Goal: Use online tool/utility: Utilize a website feature to perform a specific function

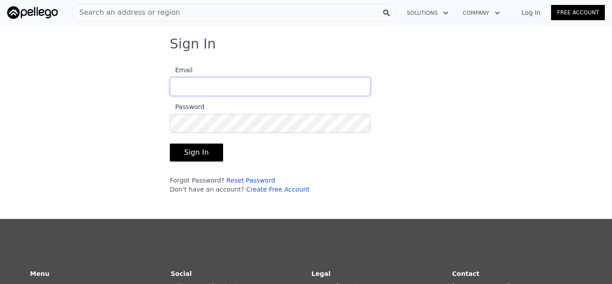
type input "[EMAIL_ADDRESS][DOMAIN_NAME]"
click at [201, 154] on button "Sign In" at bounding box center [196, 152] width 53 height 18
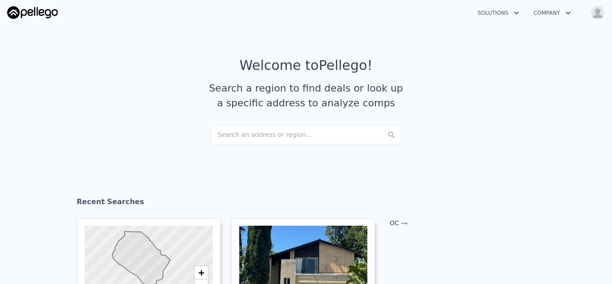
click at [240, 135] on div "Search an address or region..." at bounding box center [306, 135] width 192 height 20
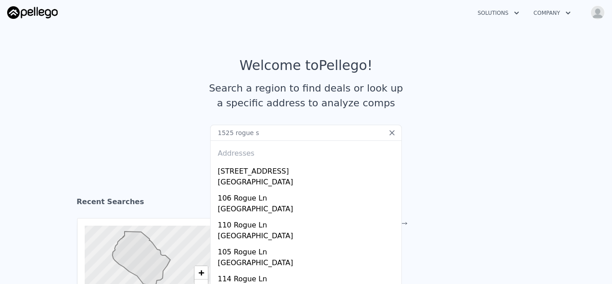
type input "[STREET_ADDRESS]"
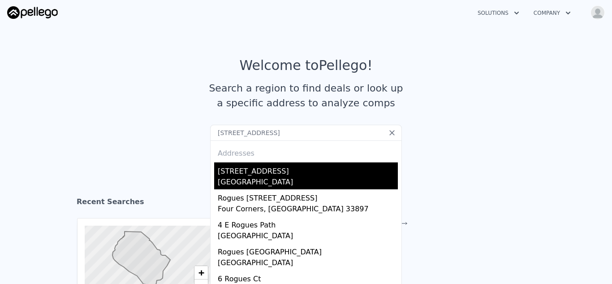
click at [237, 180] on div "[GEOGRAPHIC_DATA]" at bounding box center [308, 183] width 180 height 13
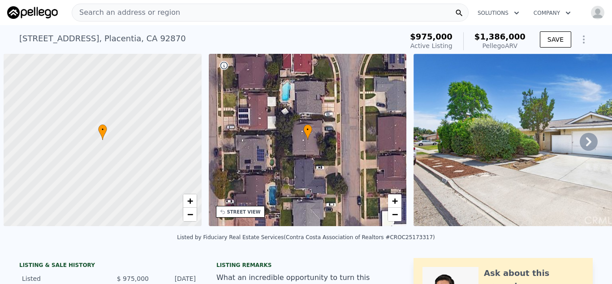
scroll to position [0, 4]
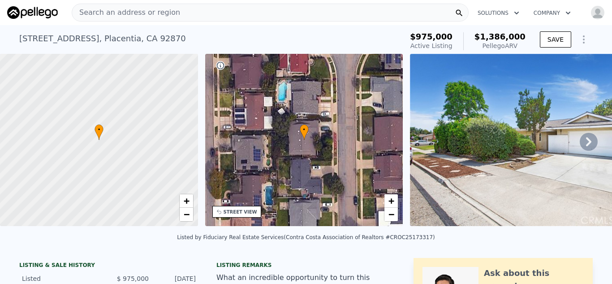
click at [588, 141] on icon at bounding box center [589, 142] width 18 height 18
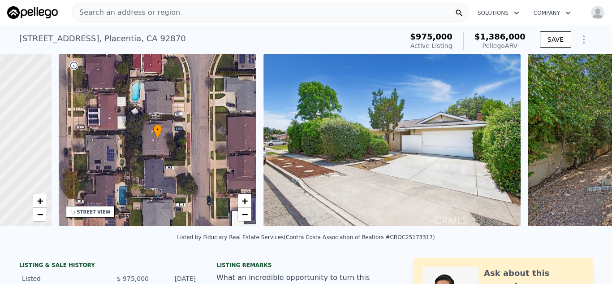
scroll to position [0, 208]
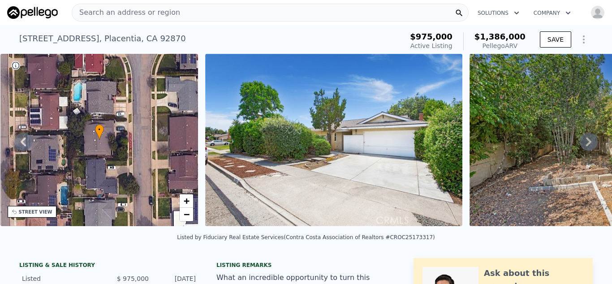
click at [588, 143] on icon at bounding box center [588, 141] width 5 height 9
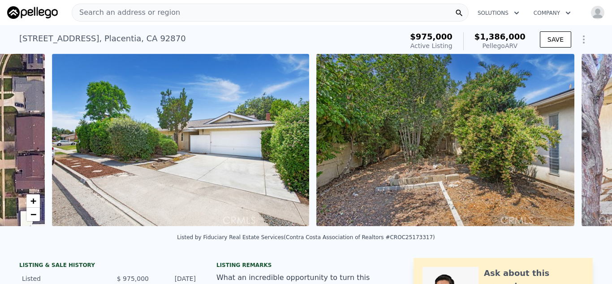
scroll to position [0, 410]
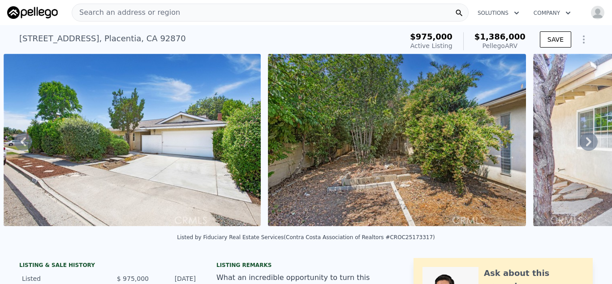
click at [589, 147] on icon at bounding box center [589, 142] width 18 height 18
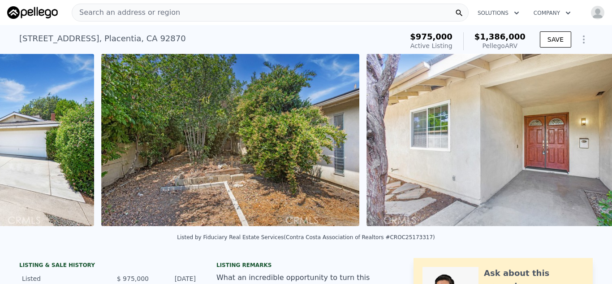
scroll to position [0, 674]
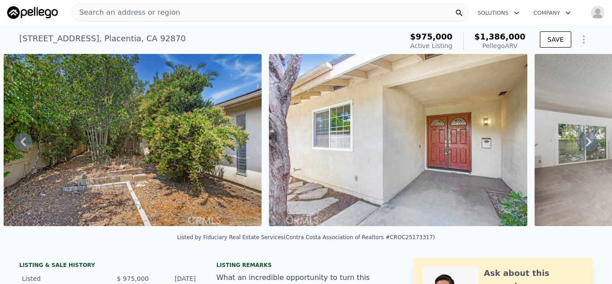
click at [590, 144] on icon at bounding box center [589, 142] width 18 height 18
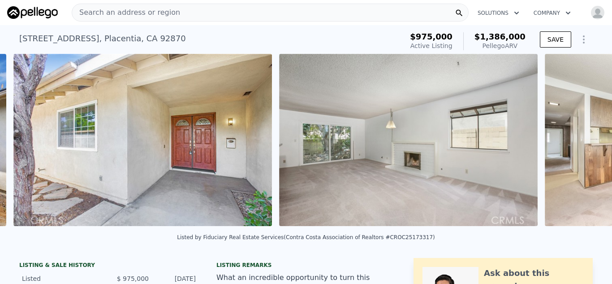
scroll to position [0, 939]
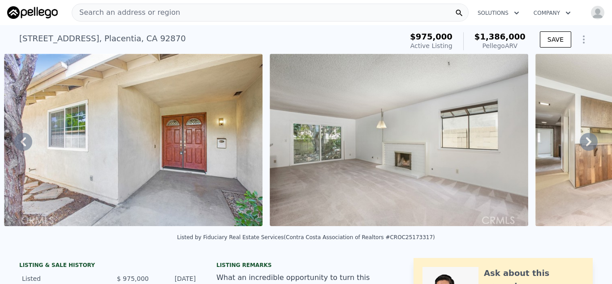
click at [588, 144] on icon at bounding box center [588, 141] width 5 height 9
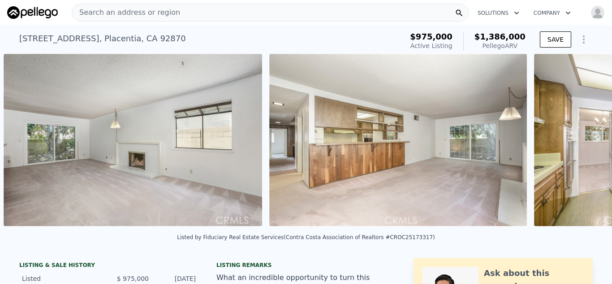
scroll to position [0, 1205]
click at [588, 142] on icon at bounding box center [589, 142] width 18 height 18
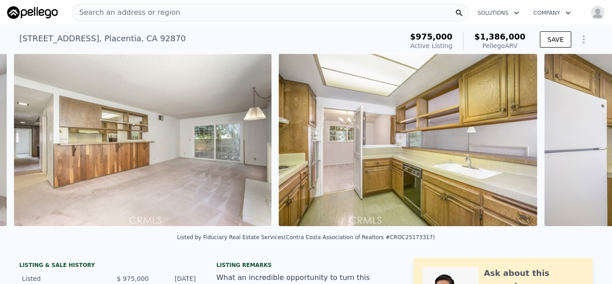
scroll to position [0, 1471]
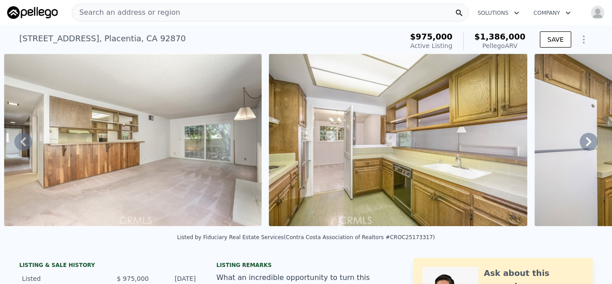
click at [588, 143] on icon at bounding box center [588, 141] width 5 height 9
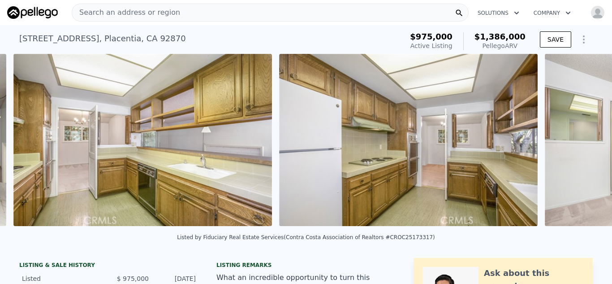
scroll to position [0, 1736]
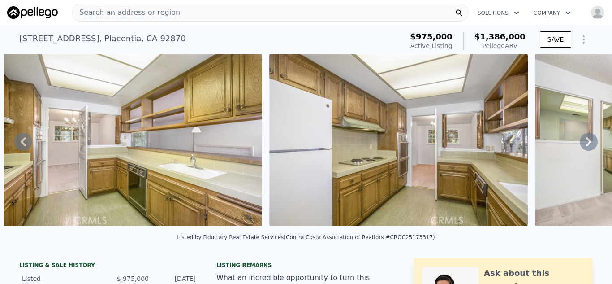
click at [588, 144] on icon at bounding box center [588, 141] width 5 height 9
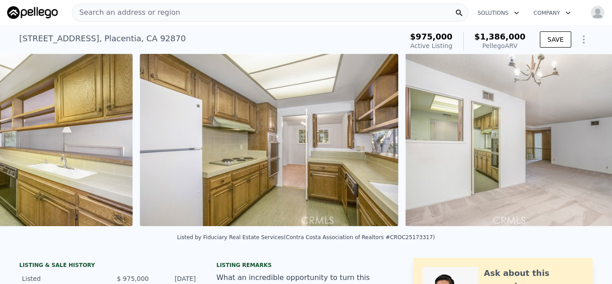
scroll to position [0, 2001]
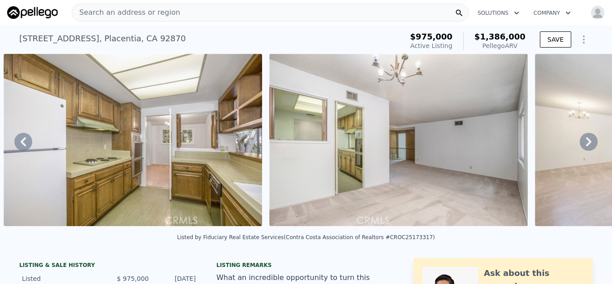
click at [588, 144] on icon at bounding box center [588, 141] width 5 height 9
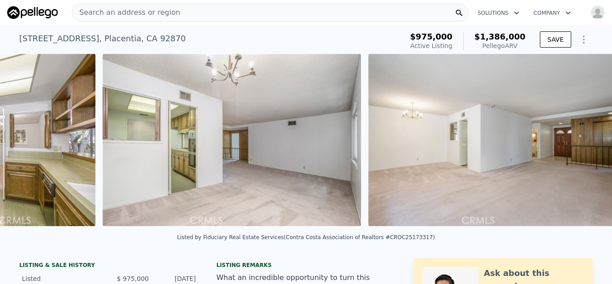
scroll to position [0, 2267]
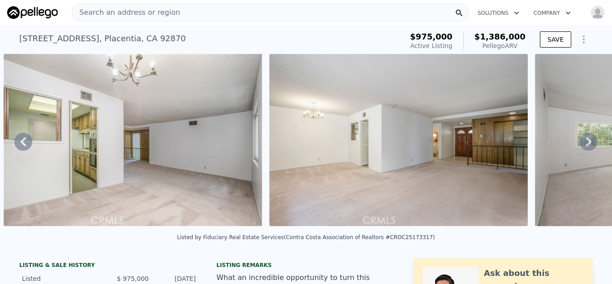
click at [587, 144] on icon at bounding box center [588, 141] width 5 height 9
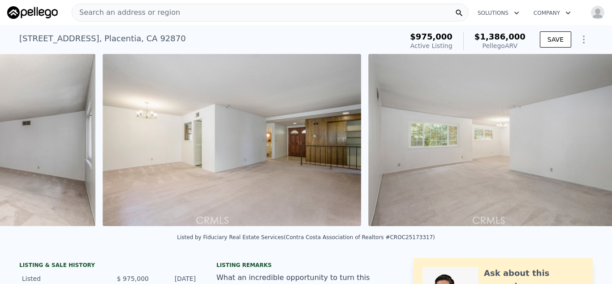
scroll to position [0, 2532]
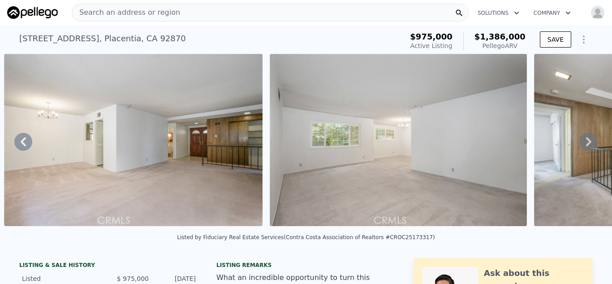
click at [587, 144] on icon at bounding box center [588, 141] width 5 height 9
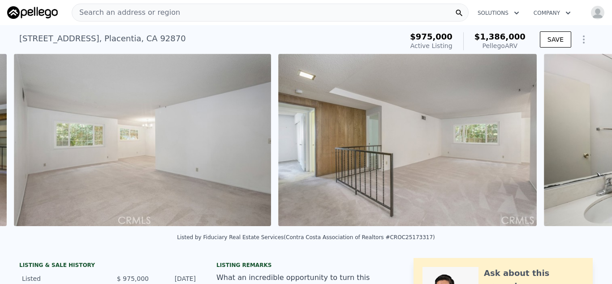
scroll to position [0, 2798]
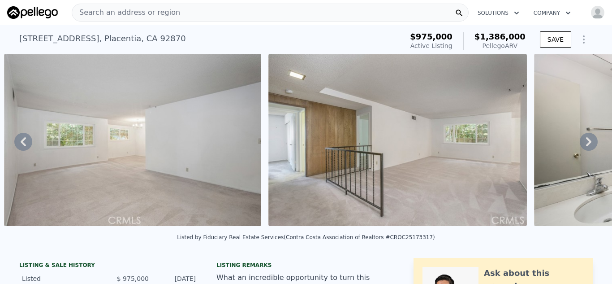
click at [588, 146] on icon at bounding box center [589, 142] width 18 height 18
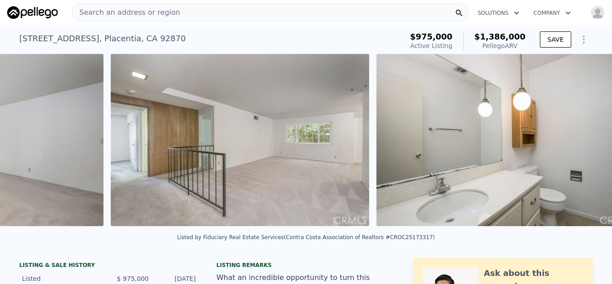
scroll to position [0, 3063]
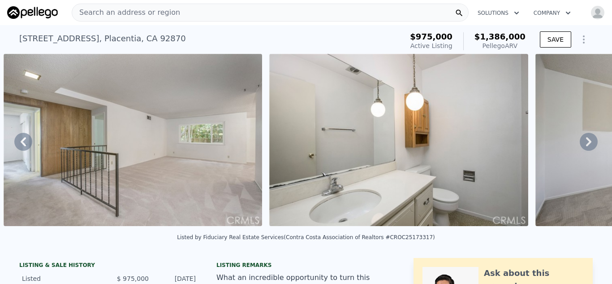
click at [588, 146] on icon at bounding box center [589, 142] width 18 height 18
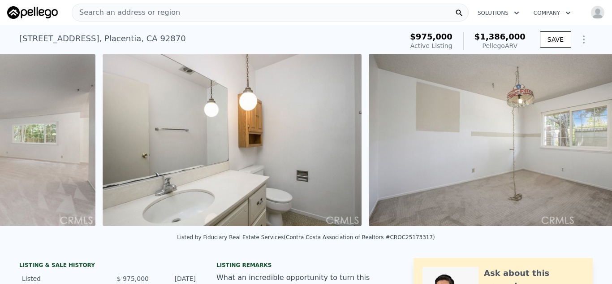
scroll to position [0, 3328]
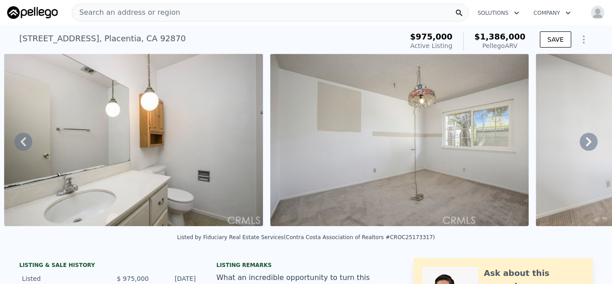
click at [588, 146] on icon at bounding box center [589, 142] width 18 height 18
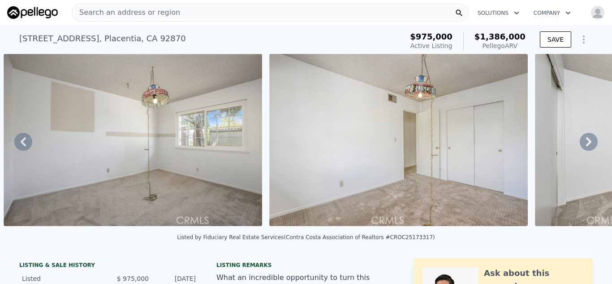
click at [588, 146] on icon at bounding box center [589, 142] width 18 height 18
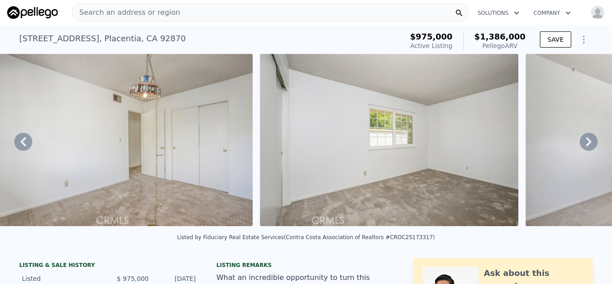
click at [588, 146] on icon at bounding box center [589, 142] width 18 height 18
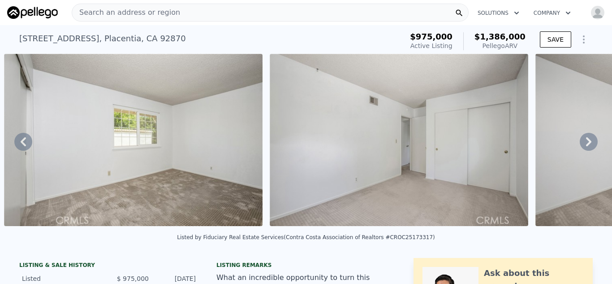
click at [588, 146] on icon at bounding box center [589, 142] width 18 height 18
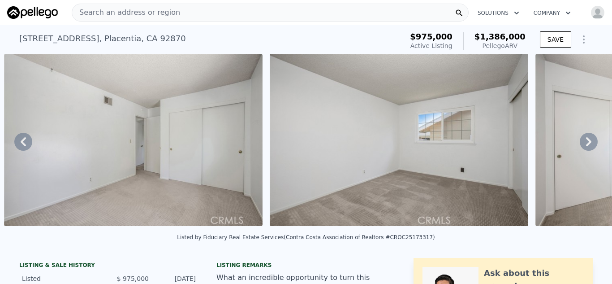
click at [588, 146] on icon at bounding box center [589, 142] width 18 height 18
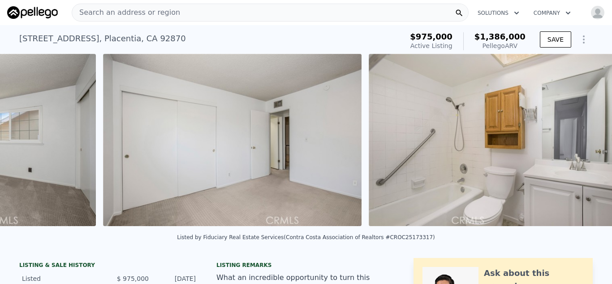
scroll to position [0, 4923]
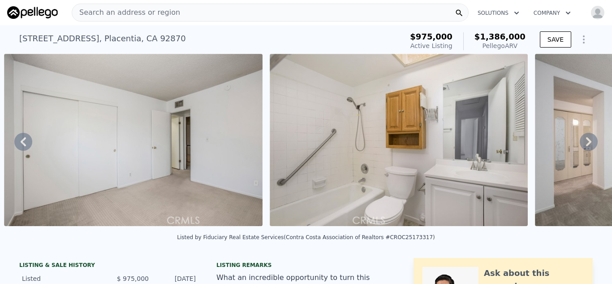
click at [587, 140] on icon at bounding box center [589, 142] width 18 height 18
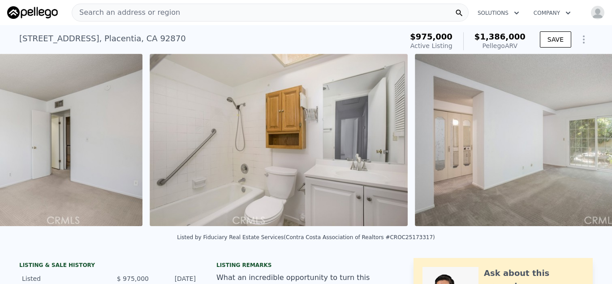
scroll to position [0, 5189]
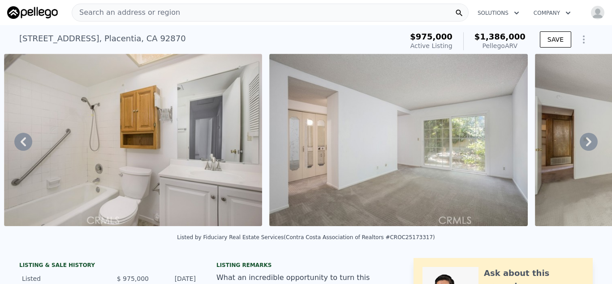
click at [587, 142] on icon at bounding box center [589, 142] width 18 height 18
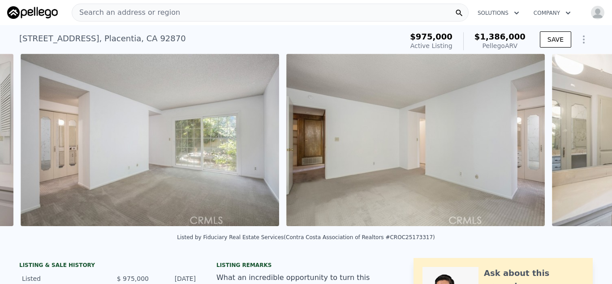
scroll to position [0, 5454]
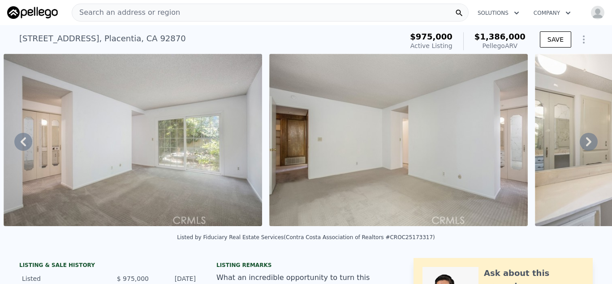
click at [587, 142] on icon at bounding box center [589, 142] width 18 height 18
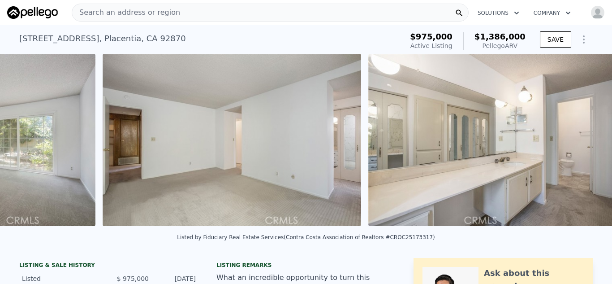
scroll to position [0, 5720]
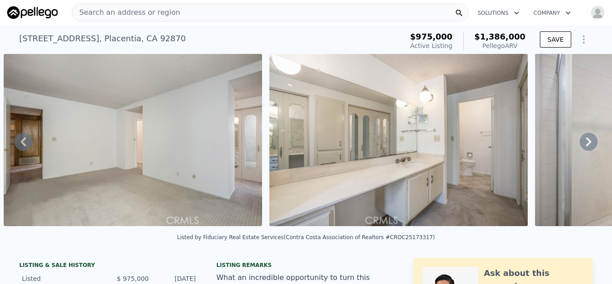
click at [587, 143] on icon at bounding box center [588, 141] width 5 height 9
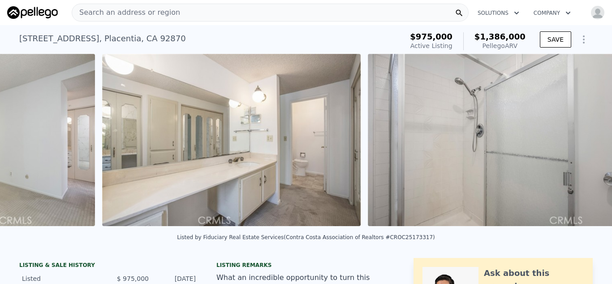
scroll to position [0, 5986]
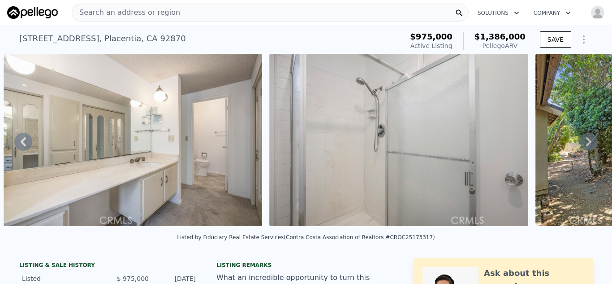
click at [587, 143] on icon at bounding box center [588, 141] width 5 height 9
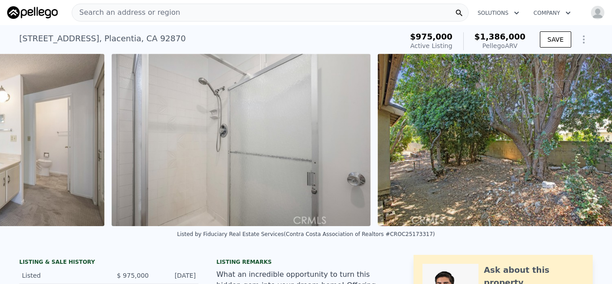
scroll to position [0, 6251]
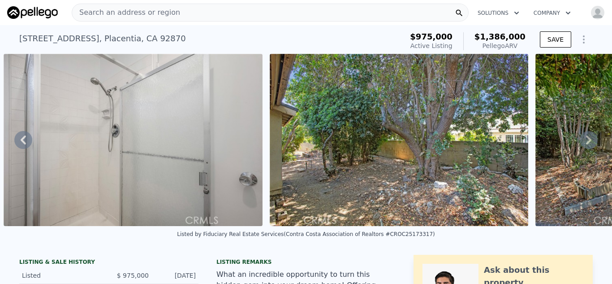
click at [587, 143] on icon at bounding box center [588, 139] width 5 height 9
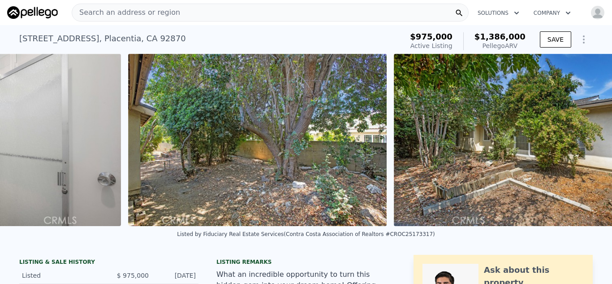
scroll to position [0, 6437]
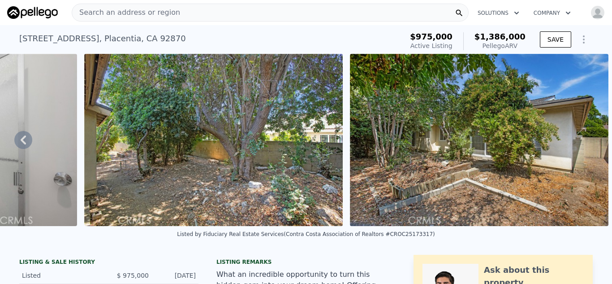
click at [587, 144] on img at bounding box center [479, 140] width 259 height 172
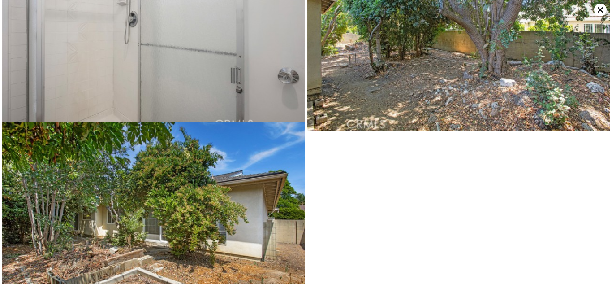
scroll to position [2231, 0]
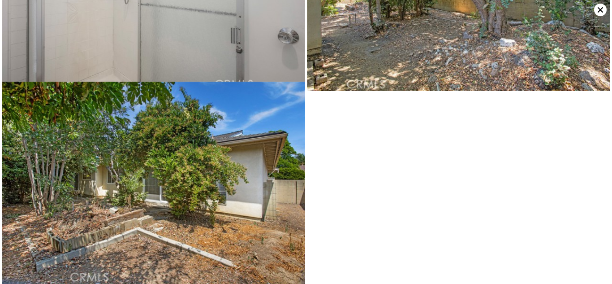
click at [600, 11] on icon at bounding box center [600, 9] width 5 height 5
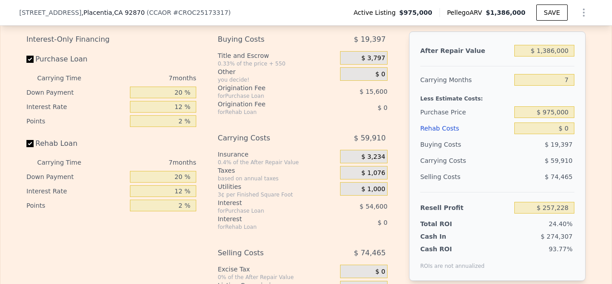
scroll to position [1354, 0]
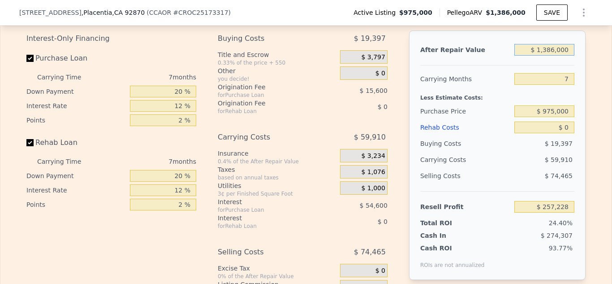
click at [556, 48] on input "$ 1,386,000" at bounding box center [544, 50] width 60 height 12
type input "$ 13,000"
type input "-$ 1,039,346"
type input "$ 1,000"
type input "-$ 1,050,678"
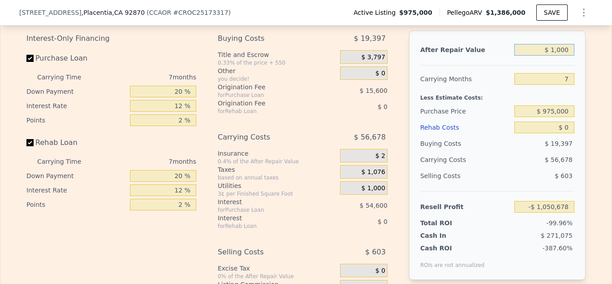
type input "$ 12,000"
type input "-$ 1,040,291"
type input "$ 125,000"
type input "-$ 933,581"
type input "$ 1,250,000"
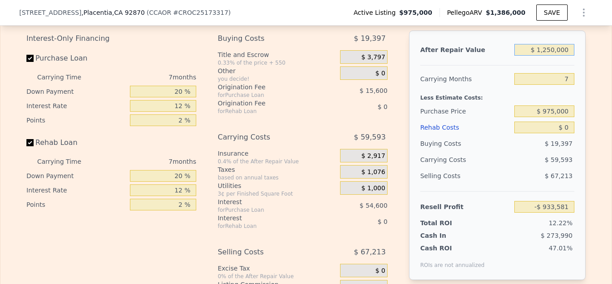
type input "$ 128,797"
type input "$ 1,250,000"
click at [600, 73] on div "Edit the assumptions in yellow boxes. Input profit to calculate an offer price.…" at bounding box center [305, 161] width 611 height 333
click at [570, 129] on input "$ 0" at bounding box center [544, 127] width 60 height 12
type input "$ 100,000"
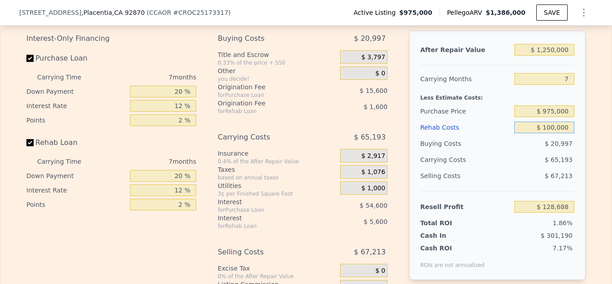
type input "$ 21,597"
type input "$ 100,000"
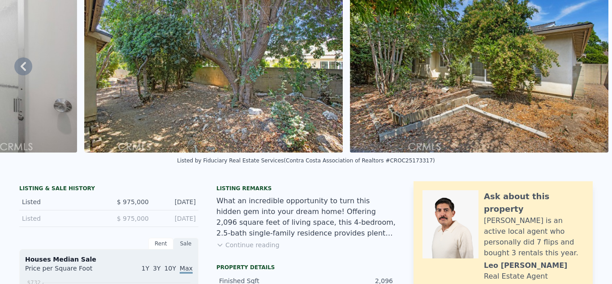
scroll to position [3, 0]
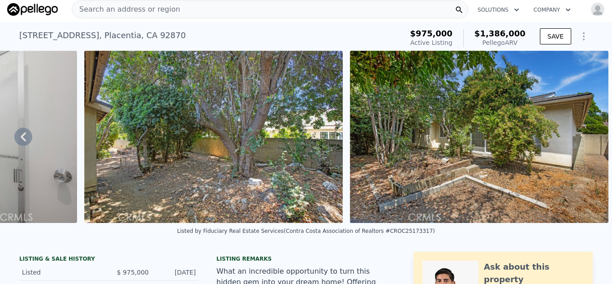
click at [107, 10] on span "Search an address or region" at bounding box center [126, 9] width 108 height 11
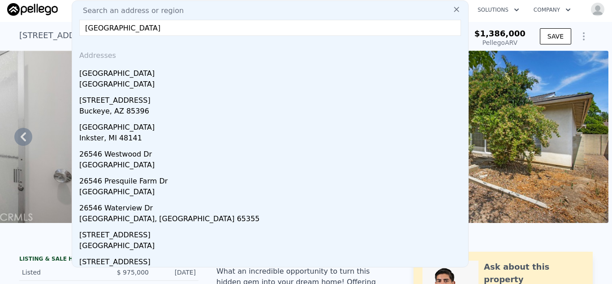
type input "[GEOGRAPHIC_DATA]."
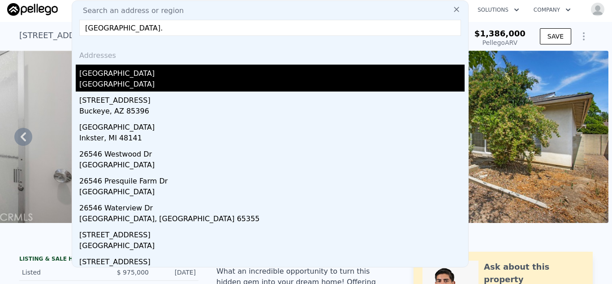
click at [126, 75] on div "[GEOGRAPHIC_DATA]" at bounding box center [271, 72] width 385 height 14
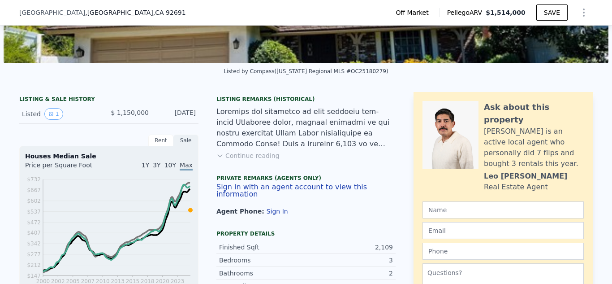
scroll to position [162, 0]
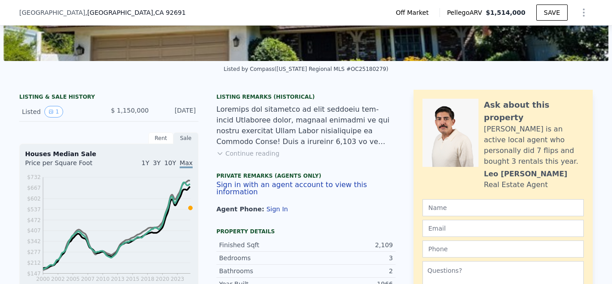
click at [220, 154] on icon at bounding box center [220, 153] width 4 height 2
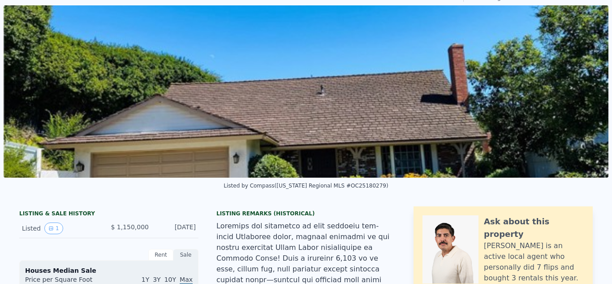
scroll to position [23, 0]
